Goal: Information Seeking & Learning: Get advice/opinions

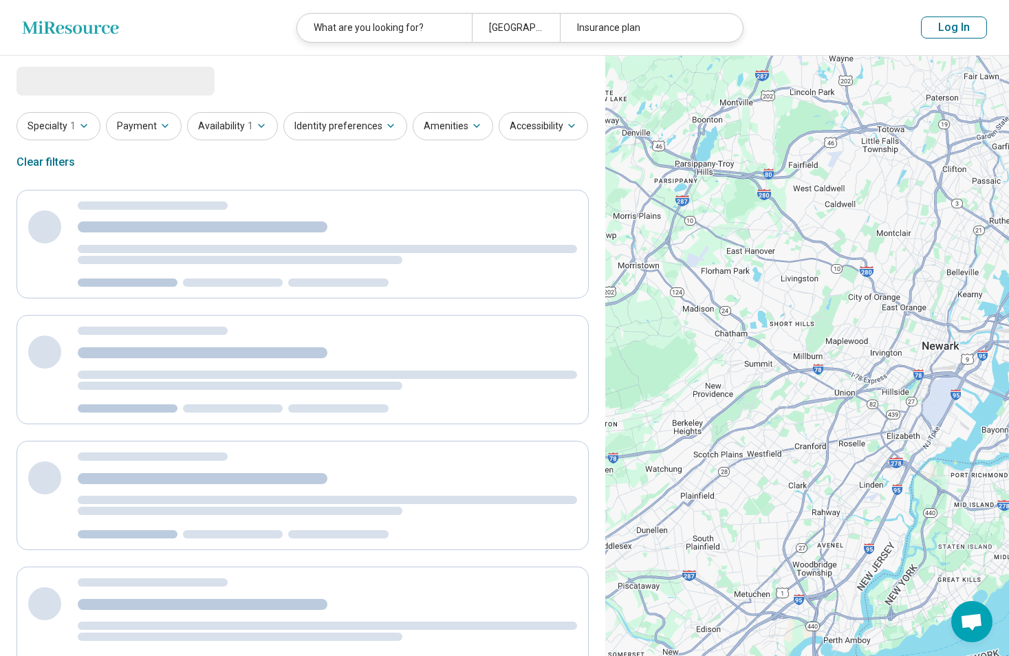
select select "***"
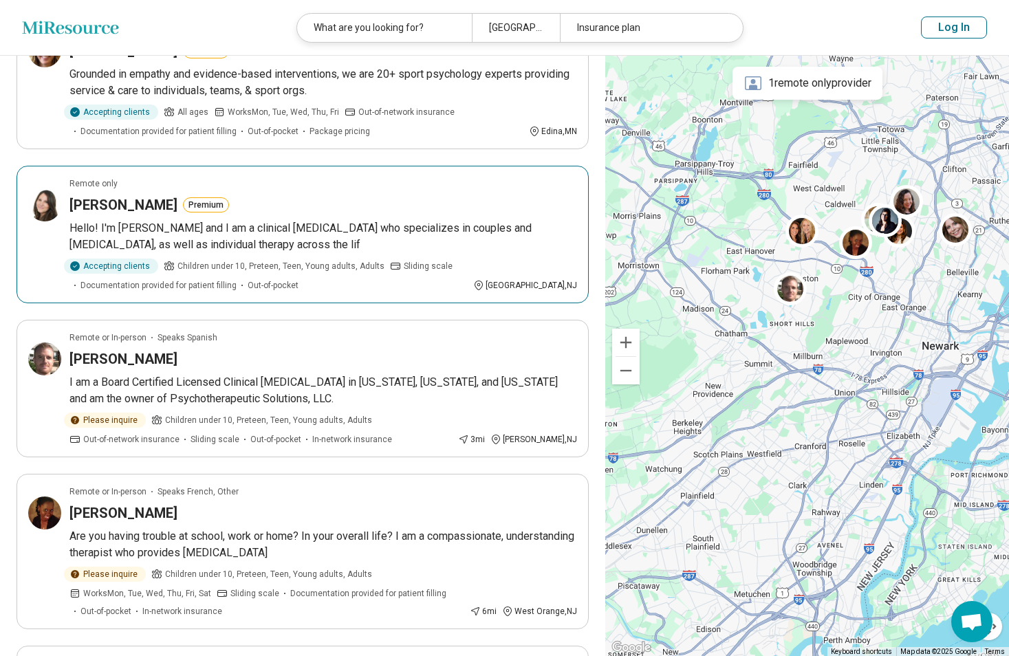
scroll to position [206, 0]
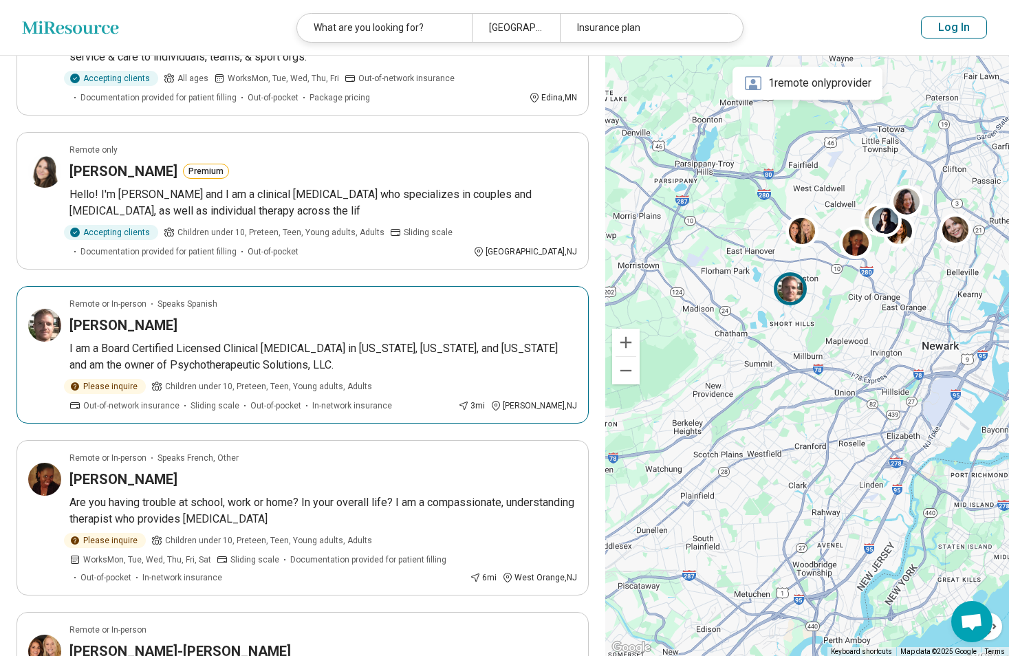
click at [223, 359] on p "I am a Board Certified Licensed Clinical [MEDICAL_DATA] in [US_STATE], [US_STAT…" at bounding box center [323, 356] width 508 height 33
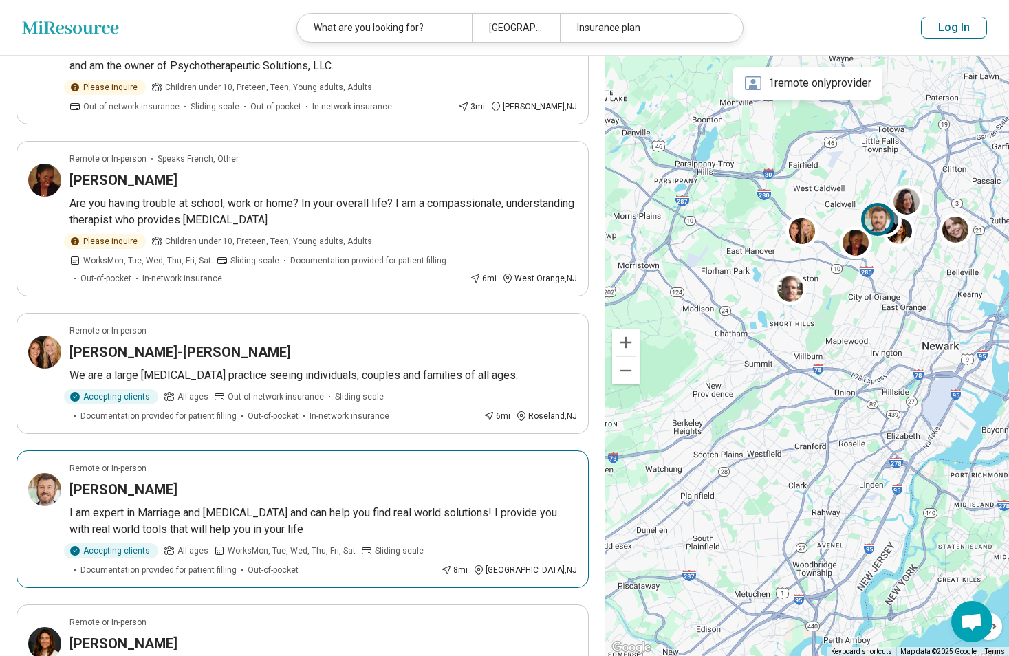
scroll to position [481, 0]
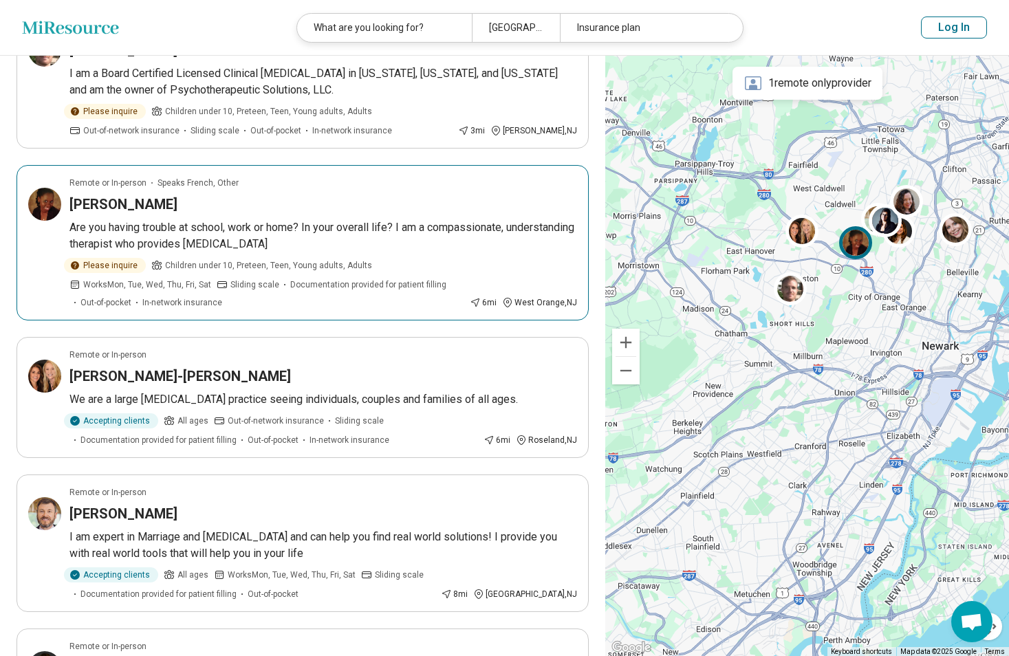
click at [117, 204] on h3 "[PERSON_NAME]" at bounding box center [123, 204] width 108 height 19
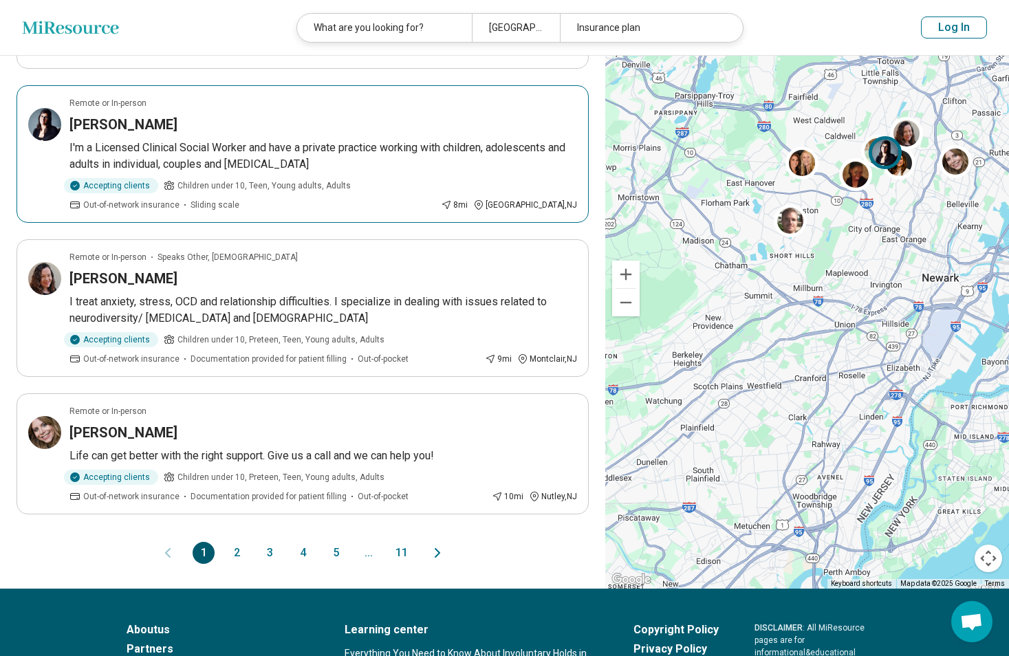
scroll to position [1307, 0]
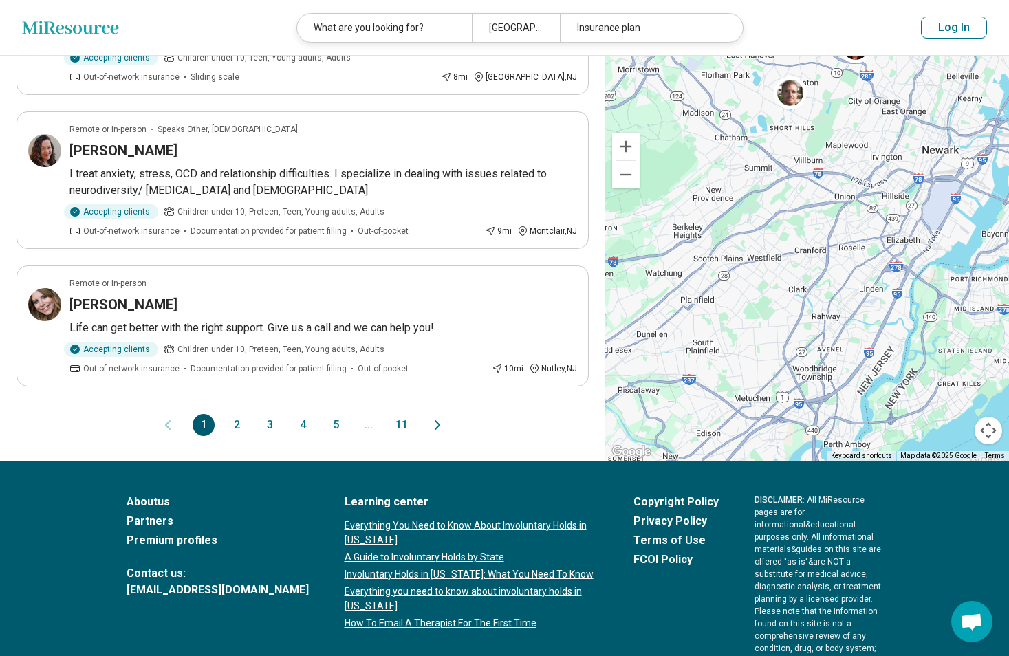
click at [233, 427] on button "2" at bounding box center [237, 425] width 22 height 22
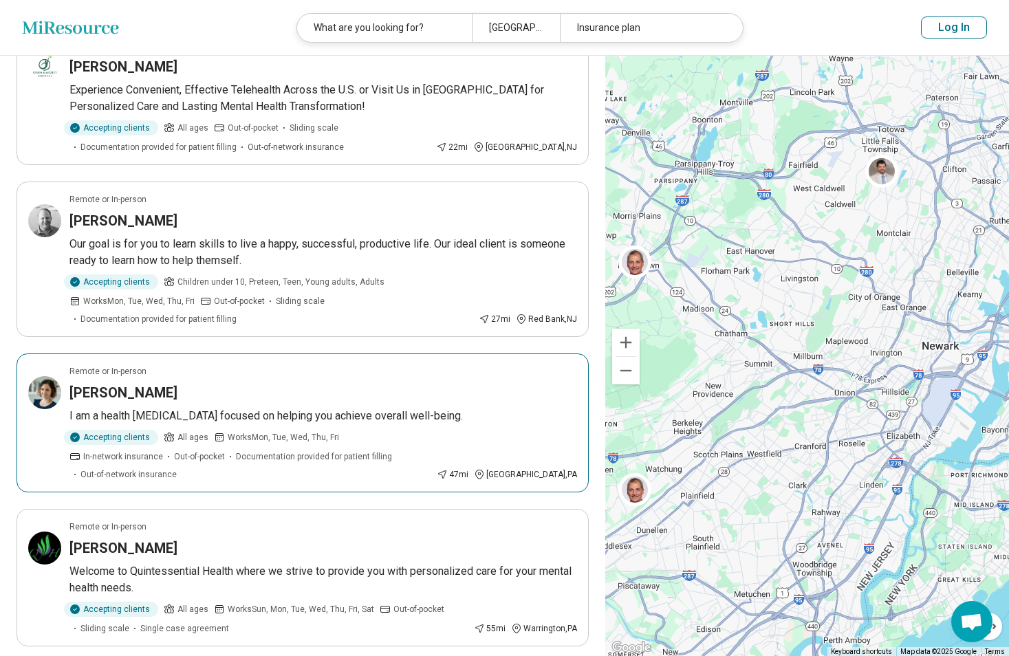
scroll to position [275, 0]
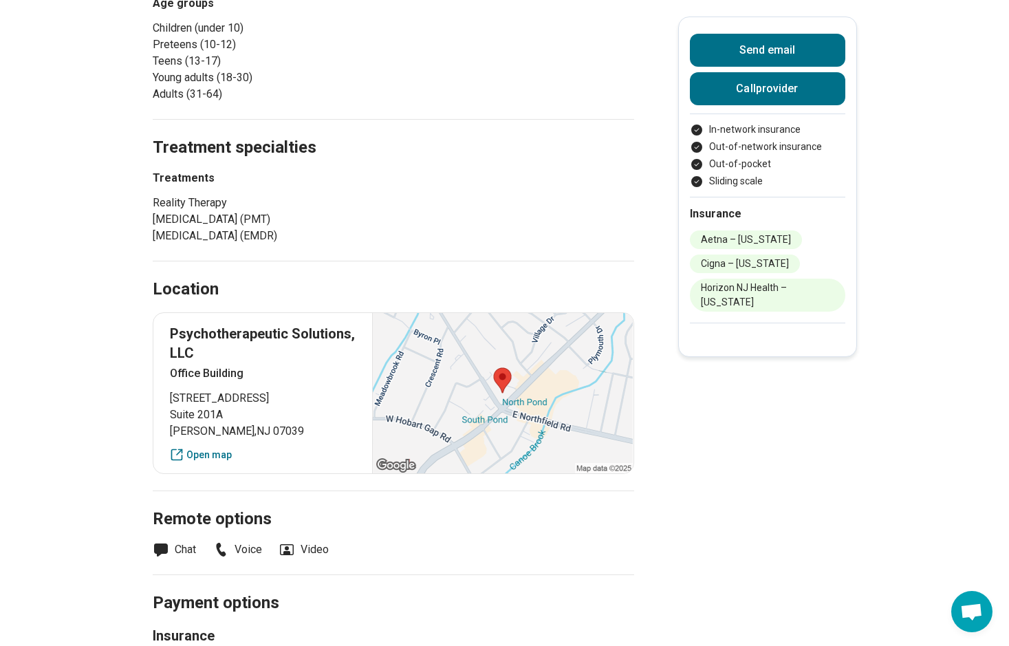
scroll to position [404, 0]
